Goal: Task Accomplishment & Management: Manage account settings

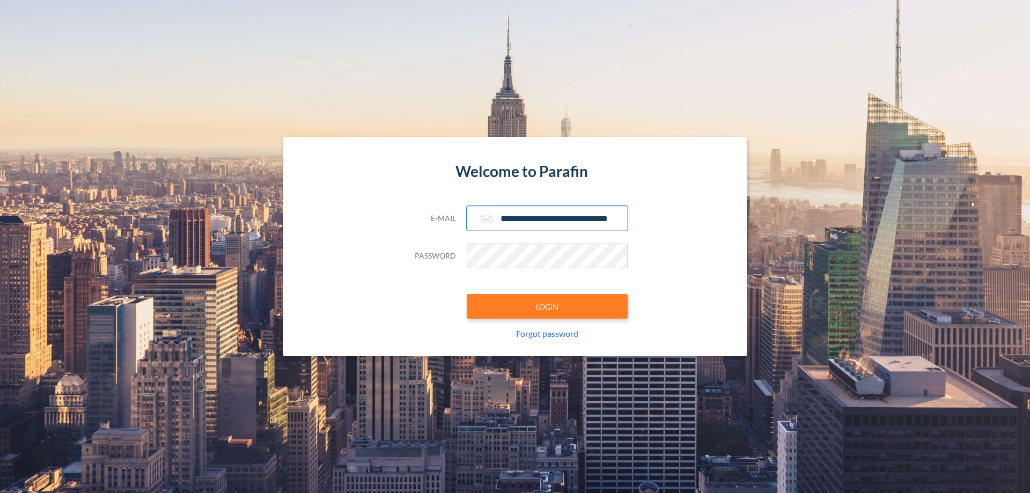
scroll to position [0, 17]
type input "**********"
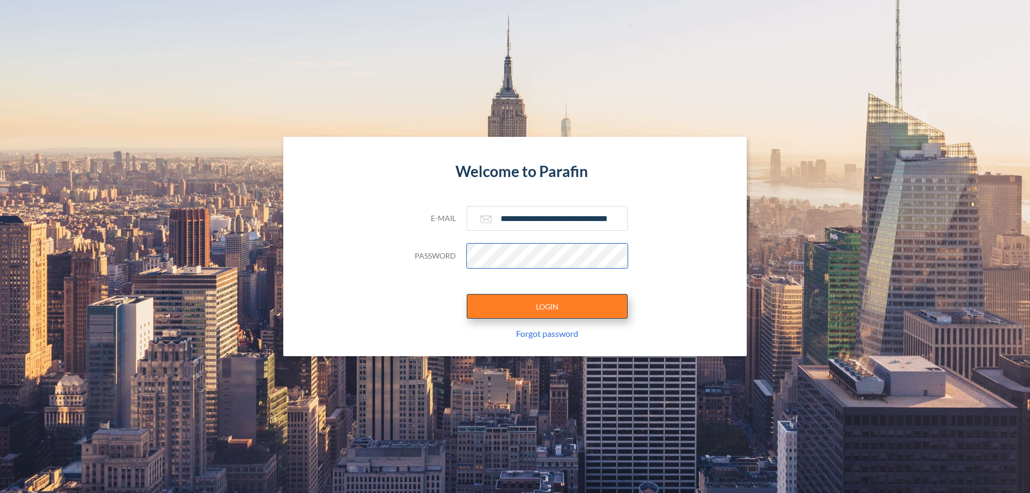
scroll to position [0, 0]
click at [547, 306] on button "LOGIN" at bounding box center [547, 306] width 161 height 25
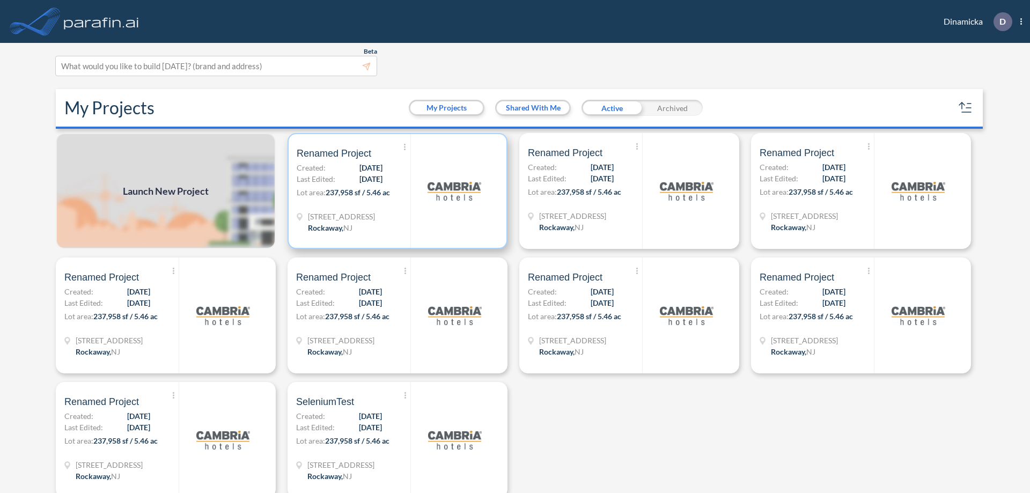
scroll to position [3, 0]
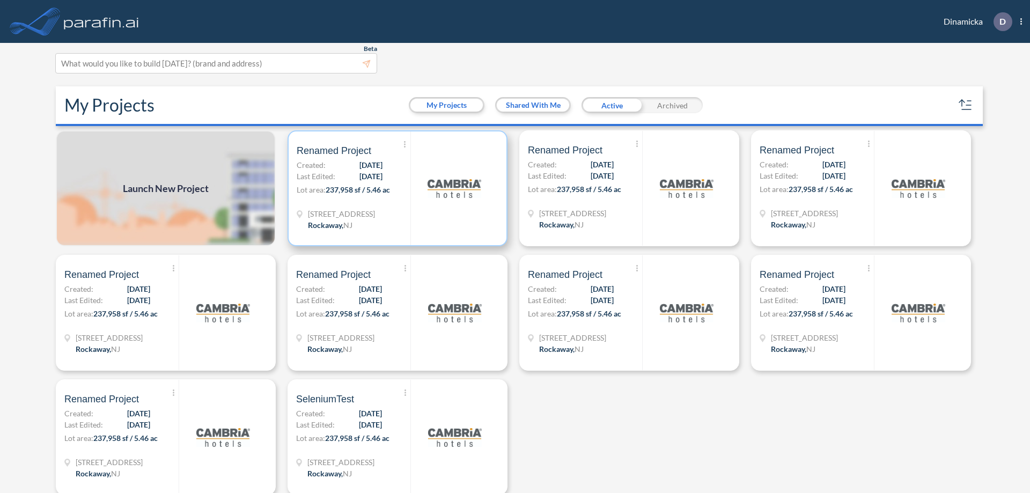
click at [395, 188] on p "Lot area: 237,958 sf / 5.46 ac" at bounding box center [354, 192] width 114 height 16
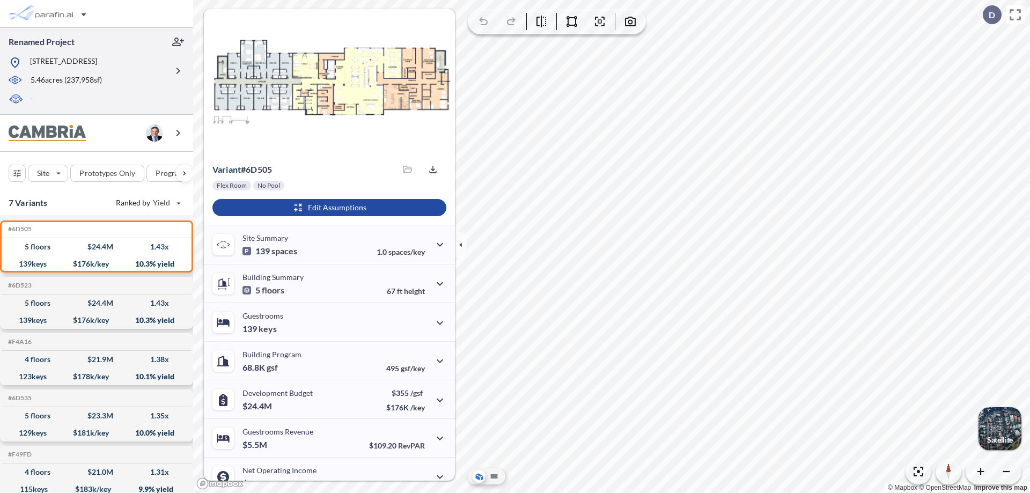
click at [97, 71] on div at bounding box center [88, 71] width 159 height 5
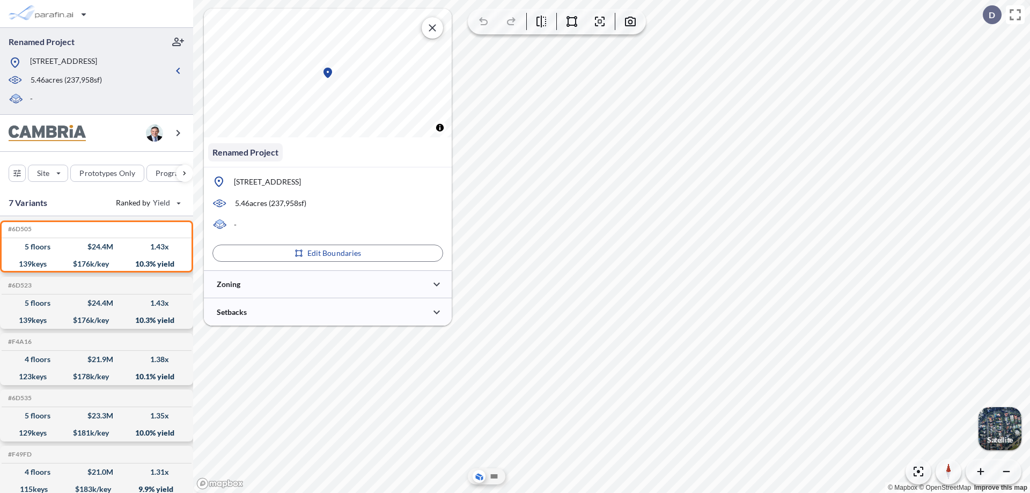
click at [245, 152] on p "Renamed Project" at bounding box center [245, 152] width 66 height 13
type input "*"
type input "**********"
click at [418, 152] on icon "button" at bounding box center [419, 152] width 6 height 6
